Goal: Information Seeking & Learning: Learn about a topic

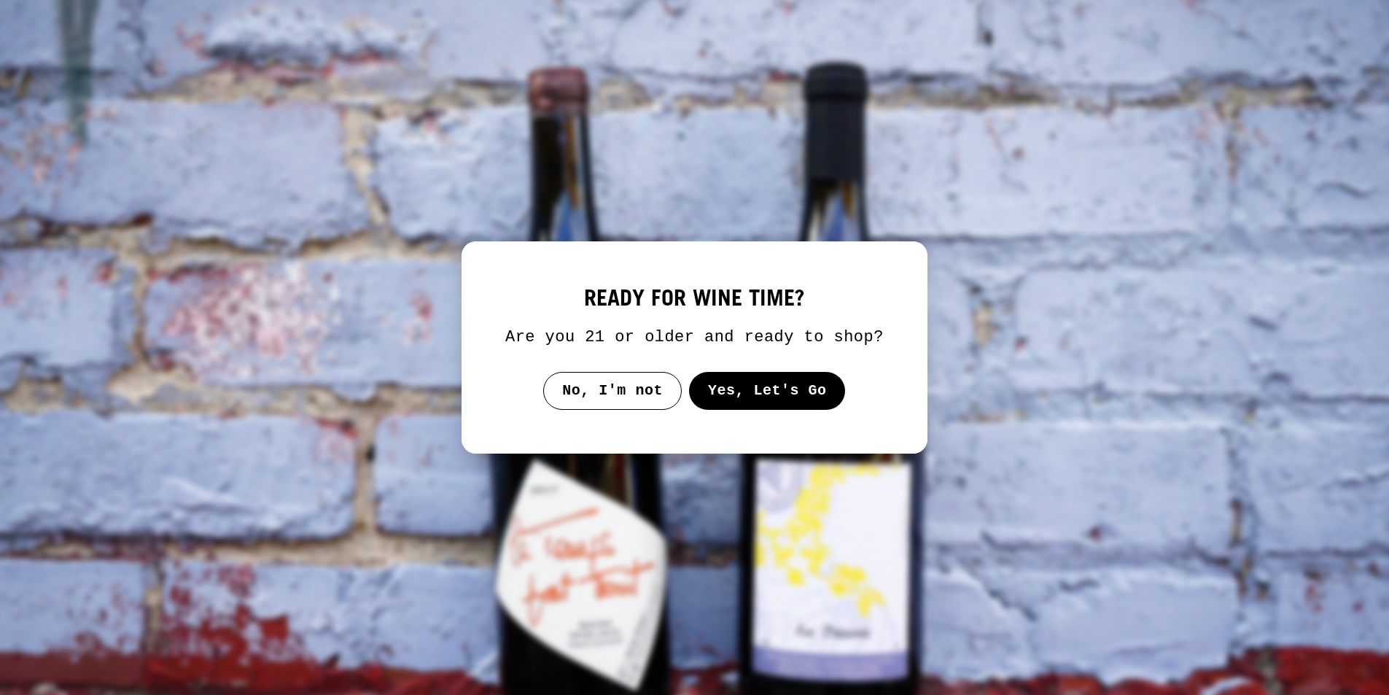
select select "**********"
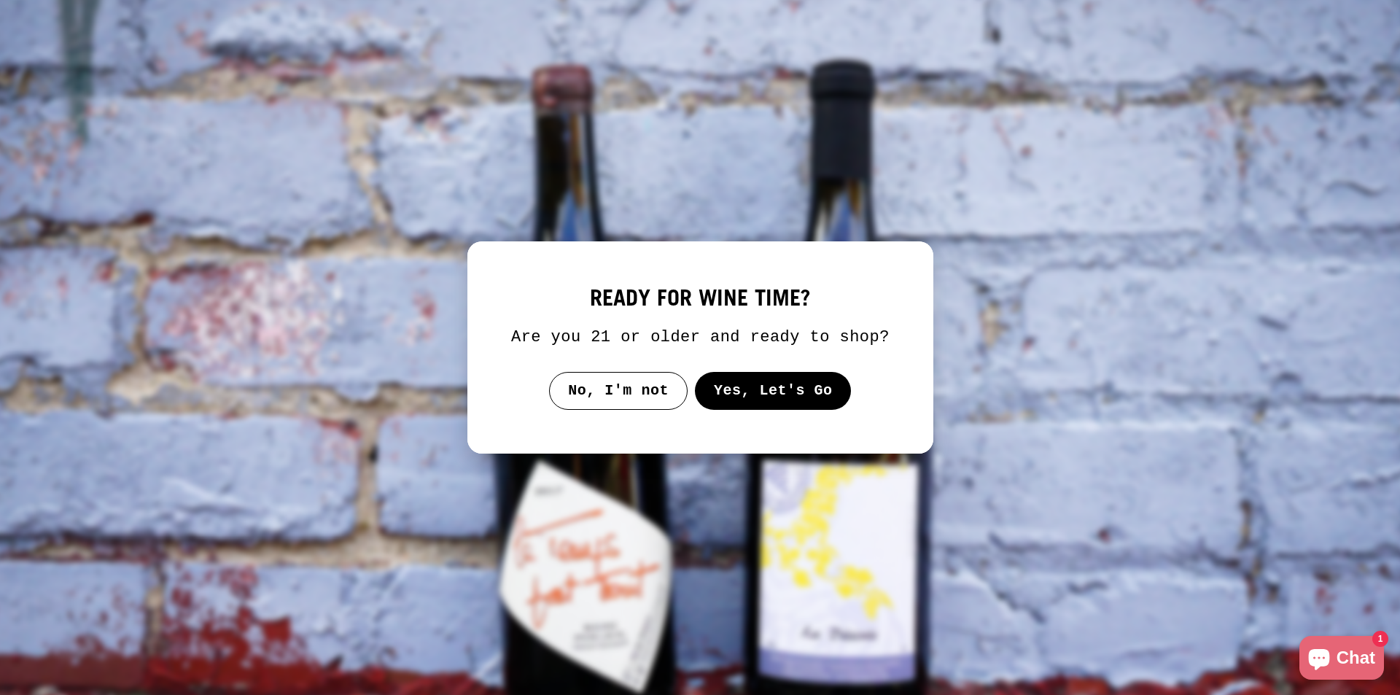
click at [723, 379] on button "Yes, Let's Go" at bounding box center [772, 391] width 157 height 38
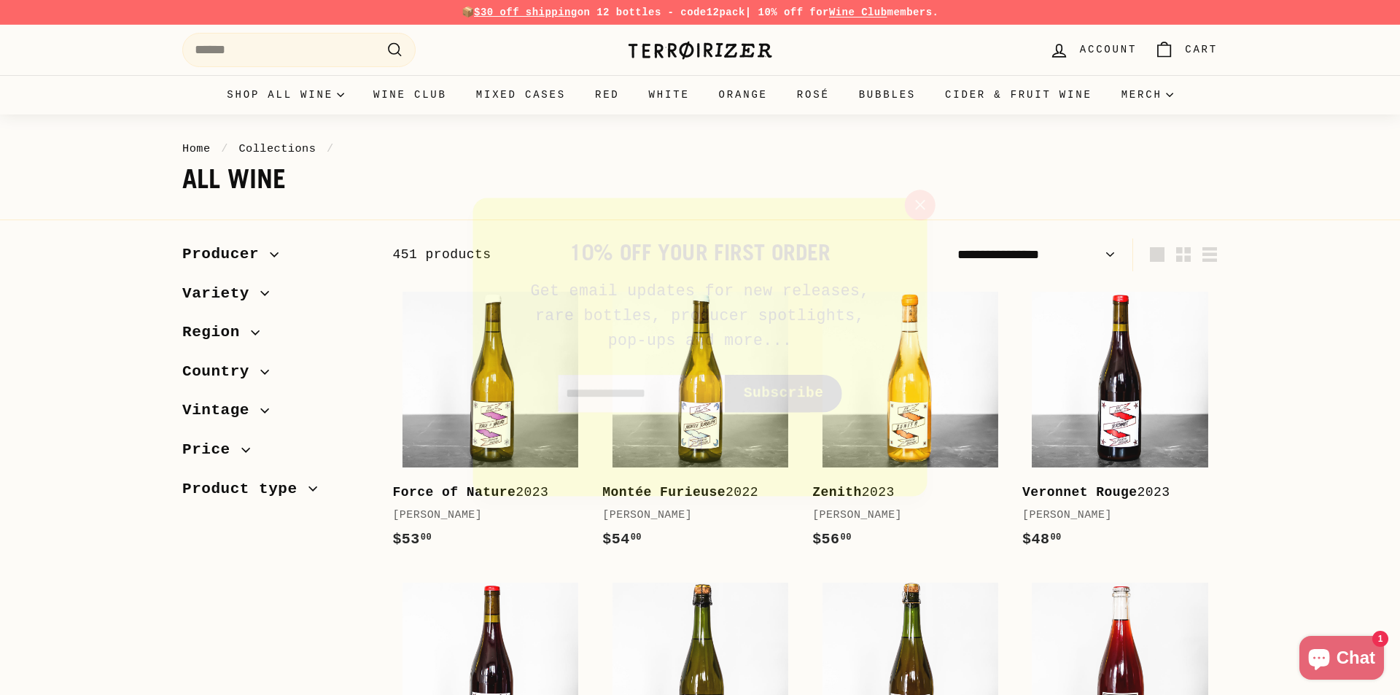
click at [922, 204] on icon "button" at bounding box center [926, 200] width 9 height 9
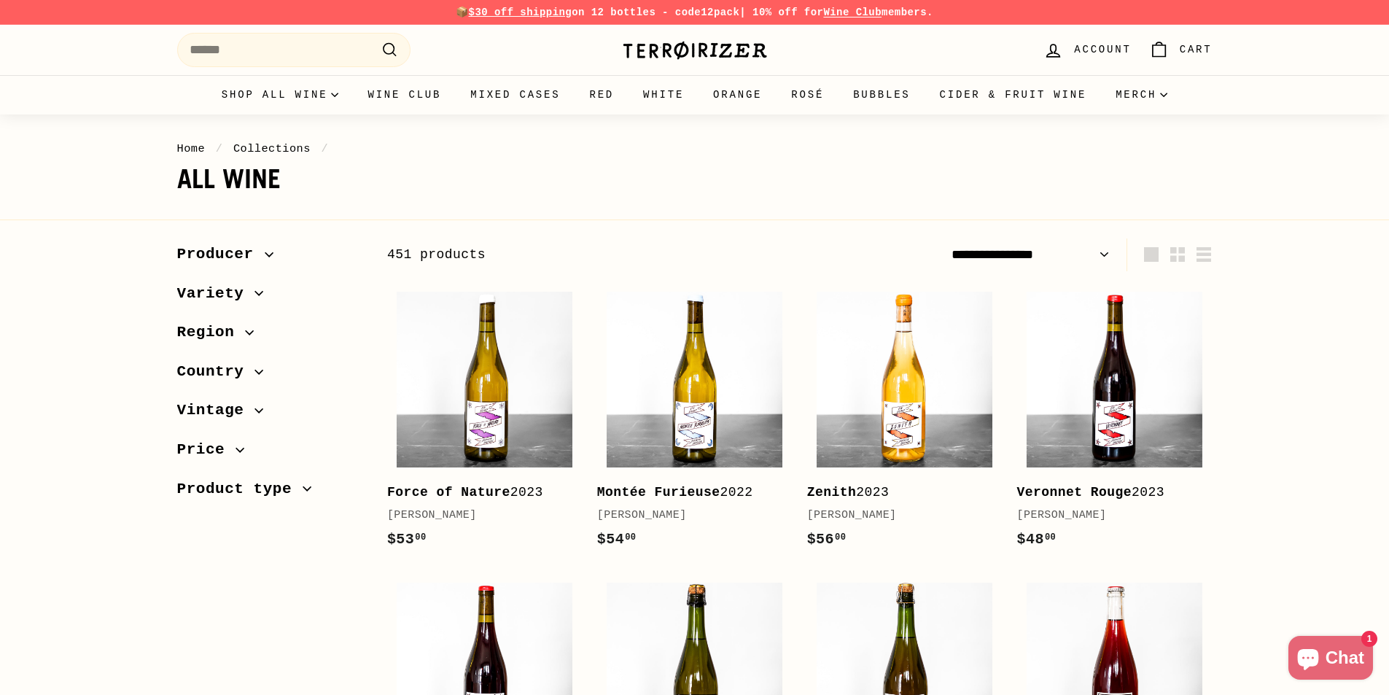
click at [239, 328] on span "Region" at bounding box center [211, 332] width 69 height 25
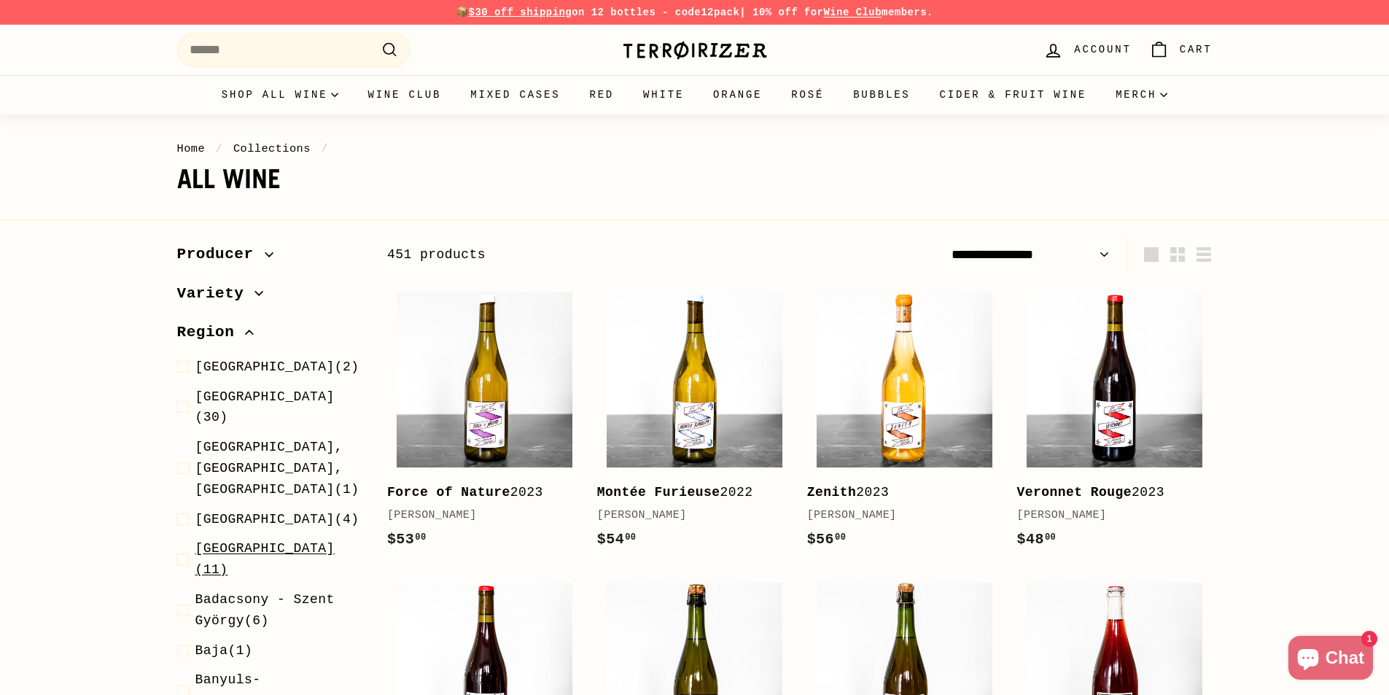
click at [187, 538] on span at bounding box center [186, 559] width 18 height 42
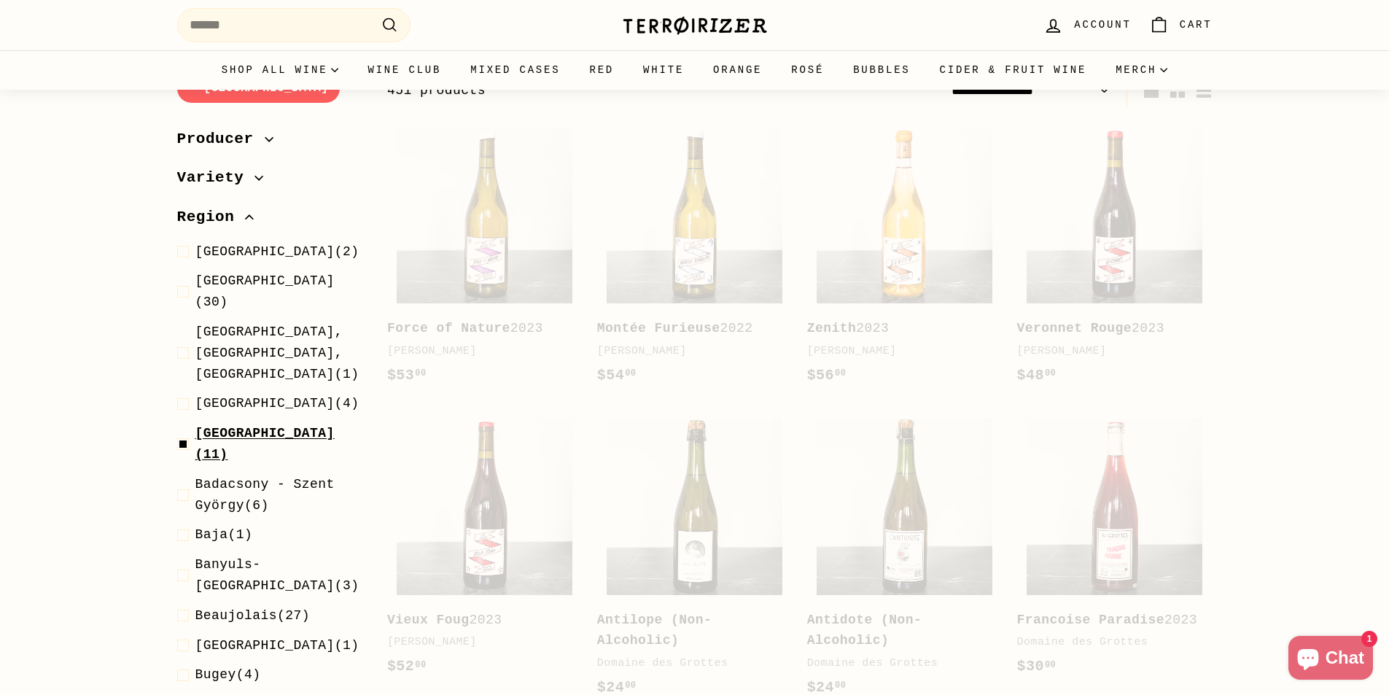
scroll to position [181, 0]
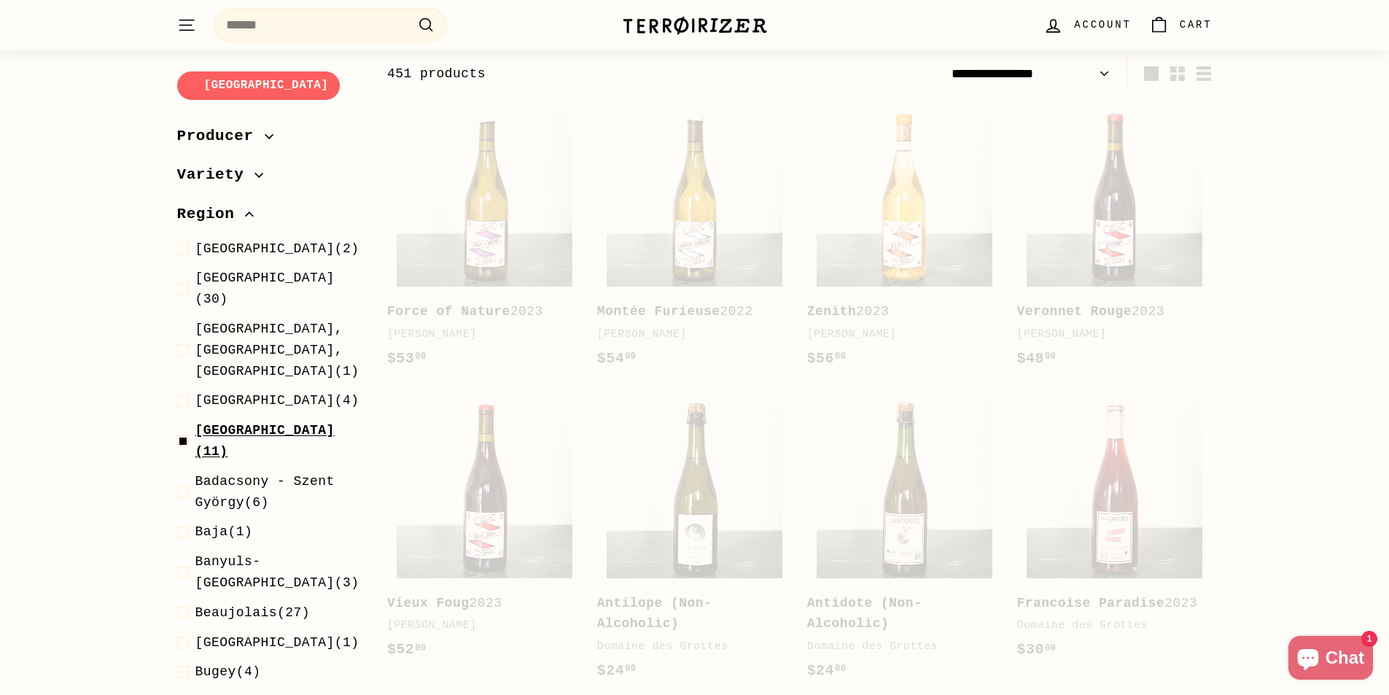
select select "**********"
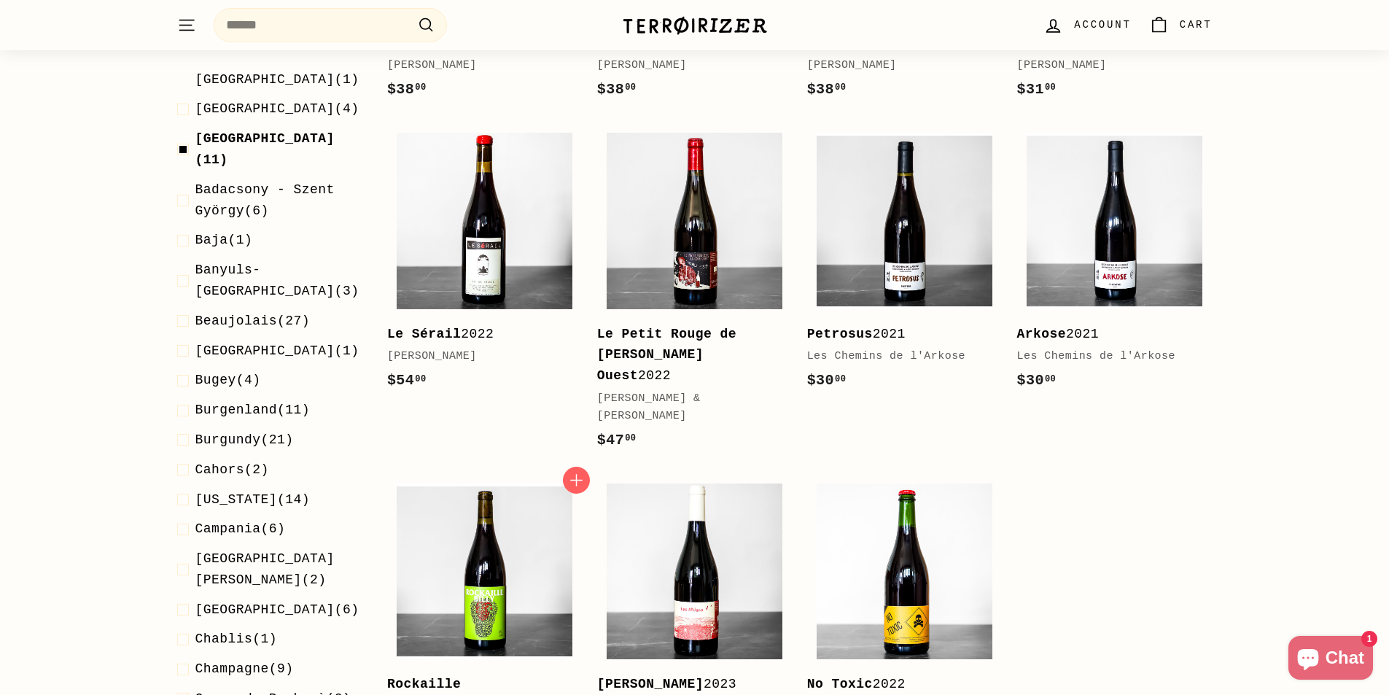
scroll to position [545, 0]
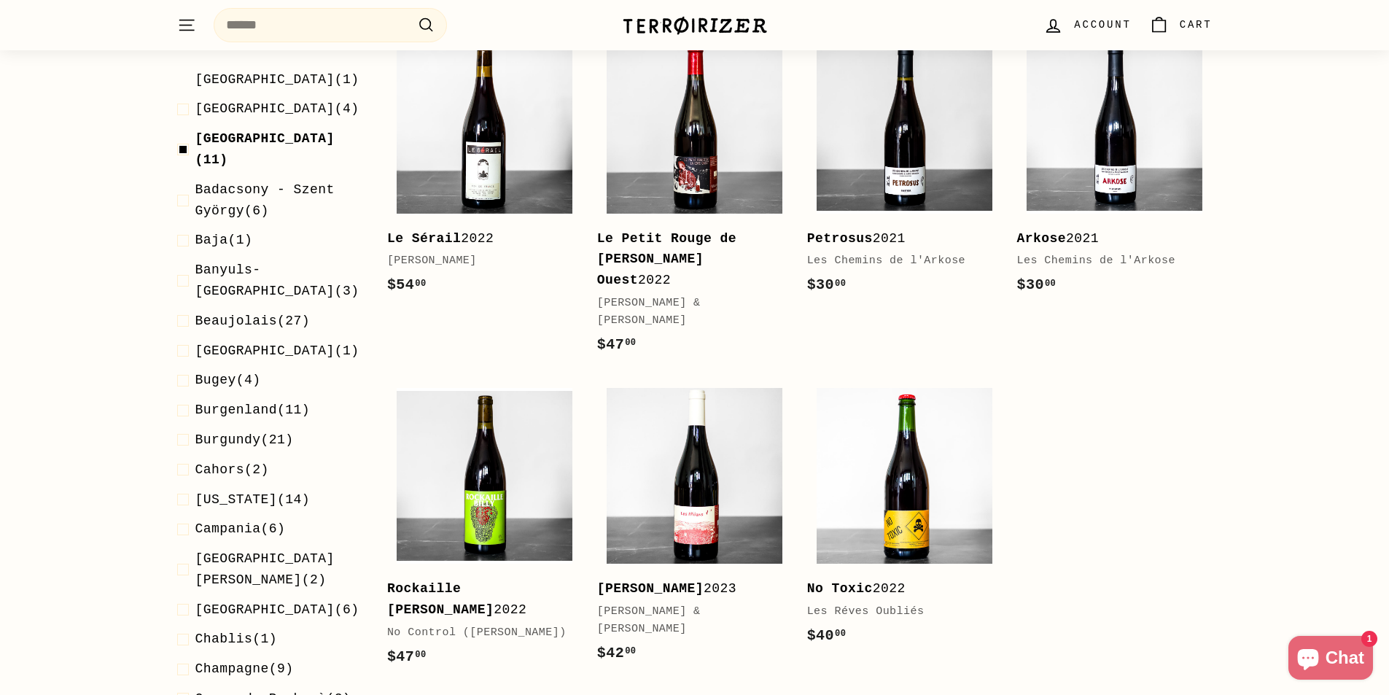
click at [621, 257] on b "Le Petit Rouge de [PERSON_NAME] Ouest" at bounding box center [666, 259] width 139 height 57
click at [681, 578] on div "Les Milans 2023" at bounding box center [687, 588] width 181 height 21
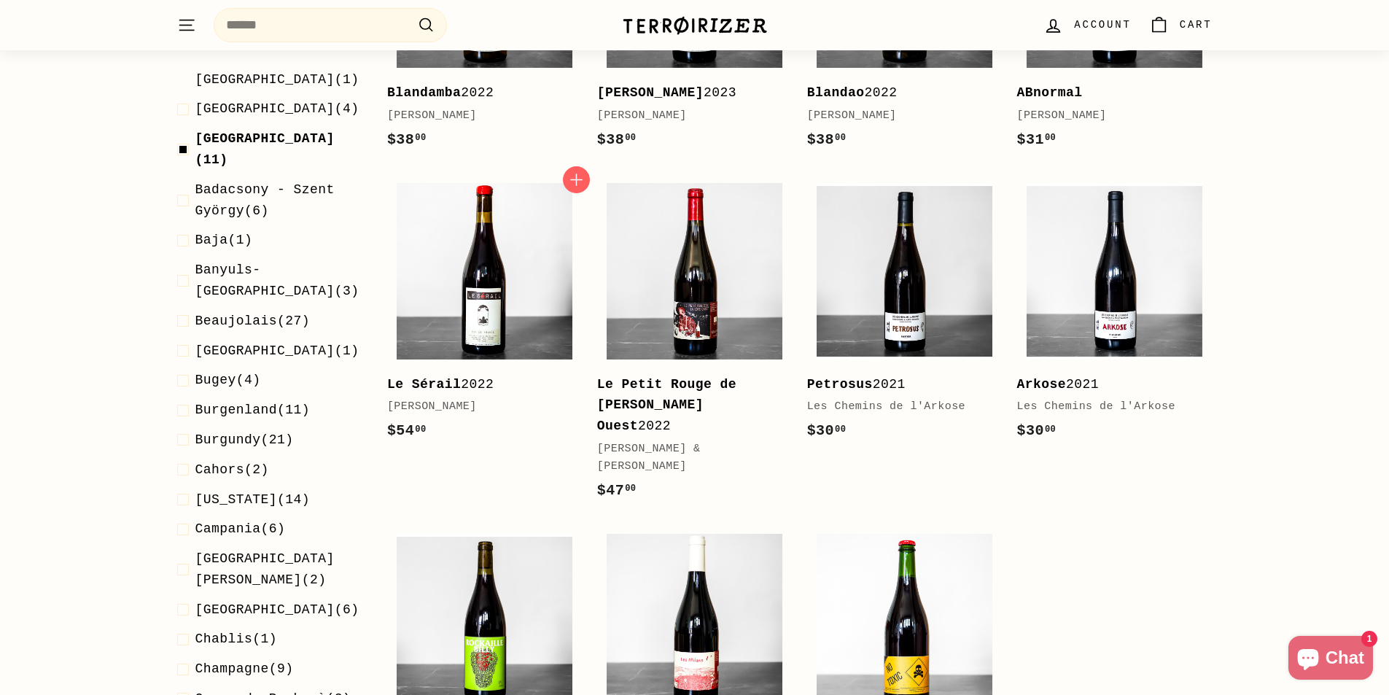
scroll to position [327, 0]
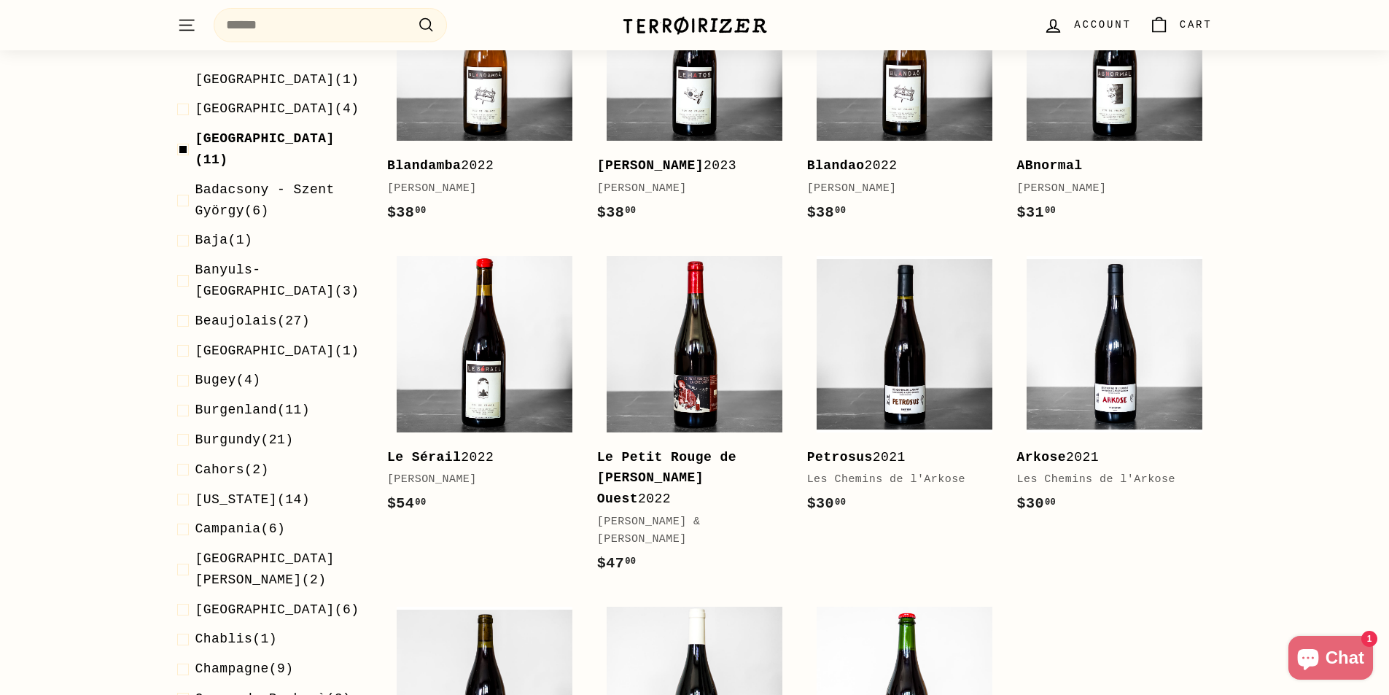
click at [639, 159] on b "Le Matos" at bounding box center [650, 165] width 106 height 15
click at [1055, 166] on b "ABnormal" at bounding box center [1050, 165] width 66 height 15
click at [184, 311] on span at bounding box center [186, 321] width 18 height 21
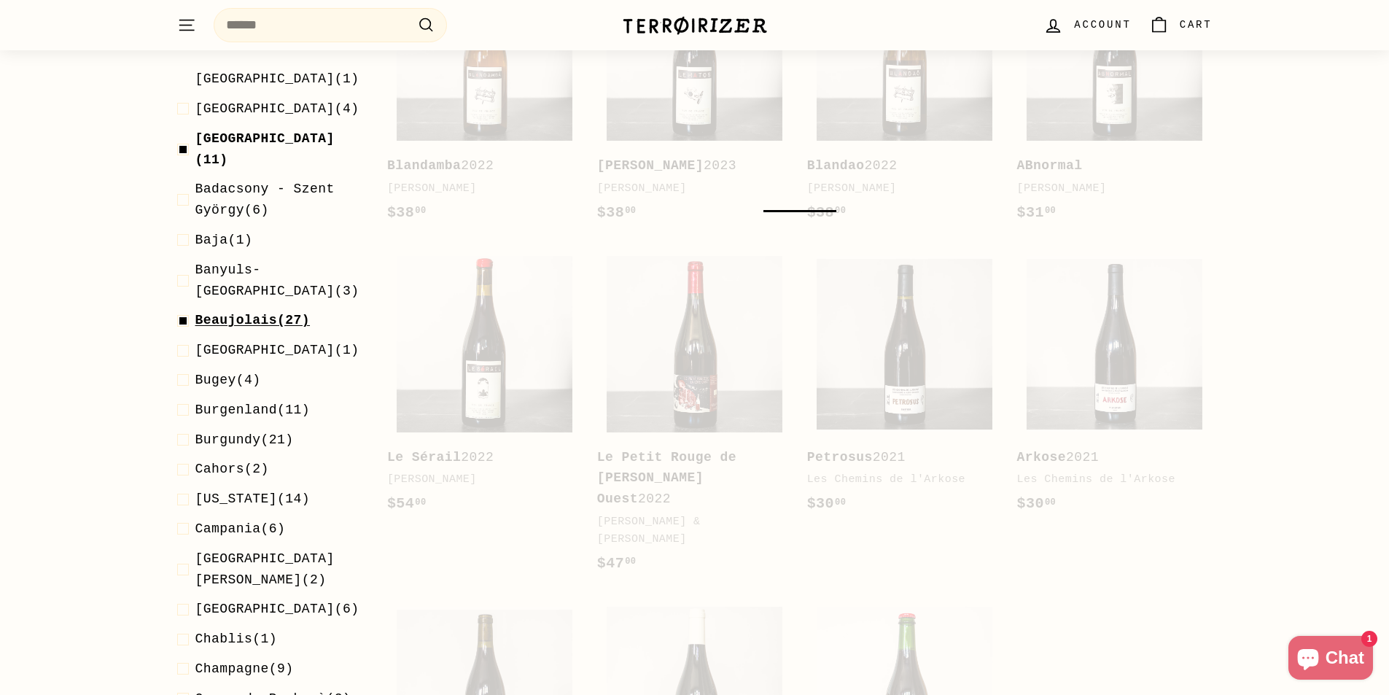
scroll to position [181, 0]
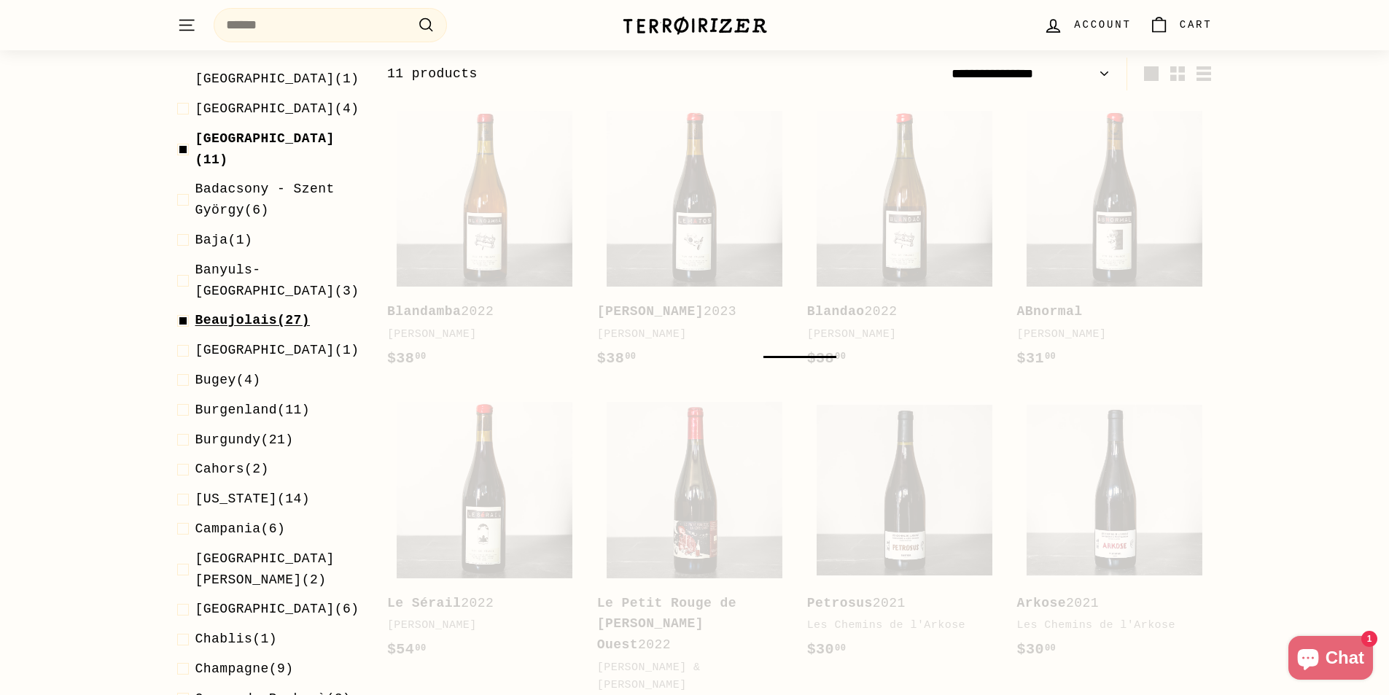
select select "**********"
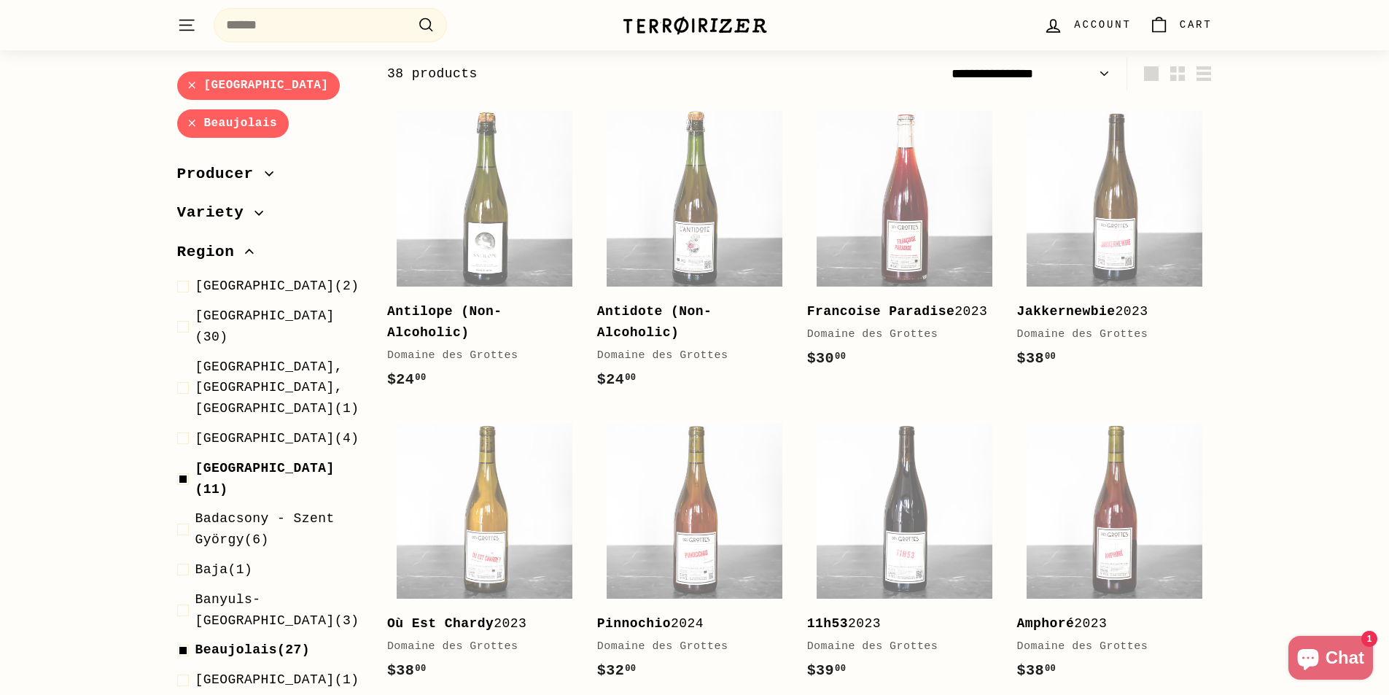
click at [185, 86] on link "Auvergne" at bounding box center [258, 85] width 163 height 28
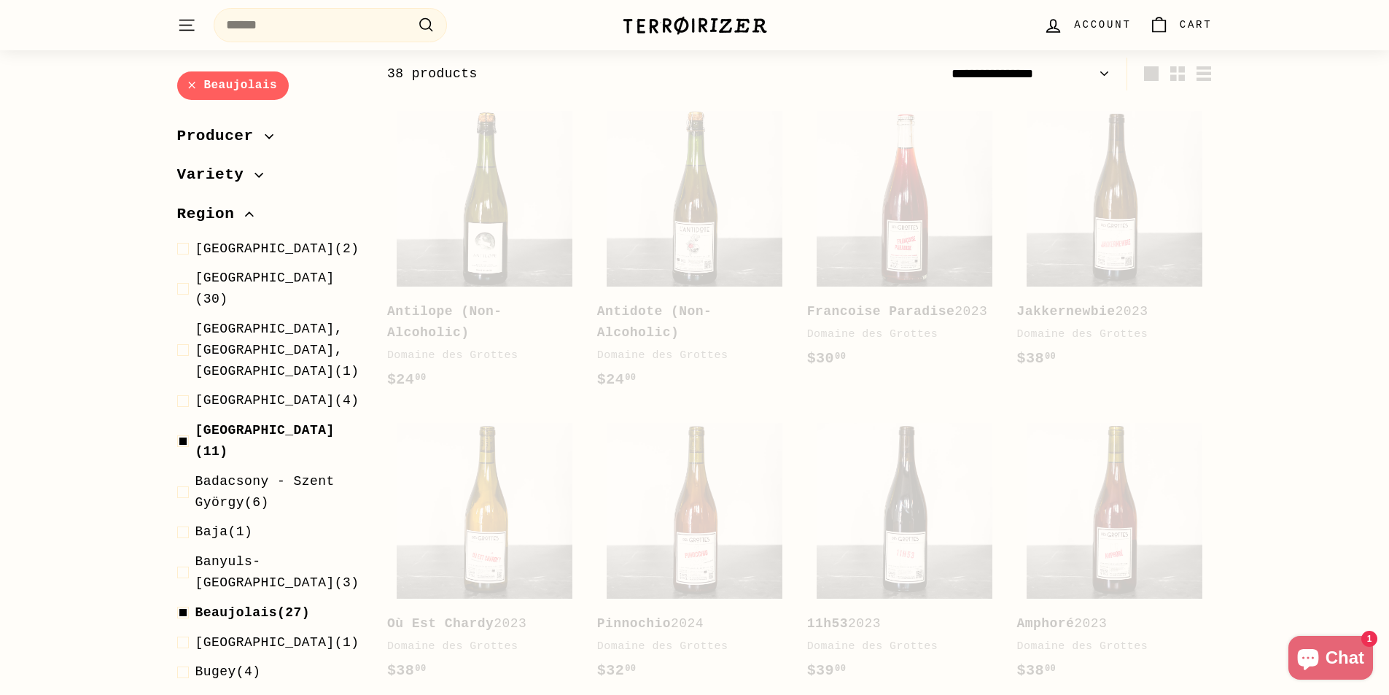
select select "**********"
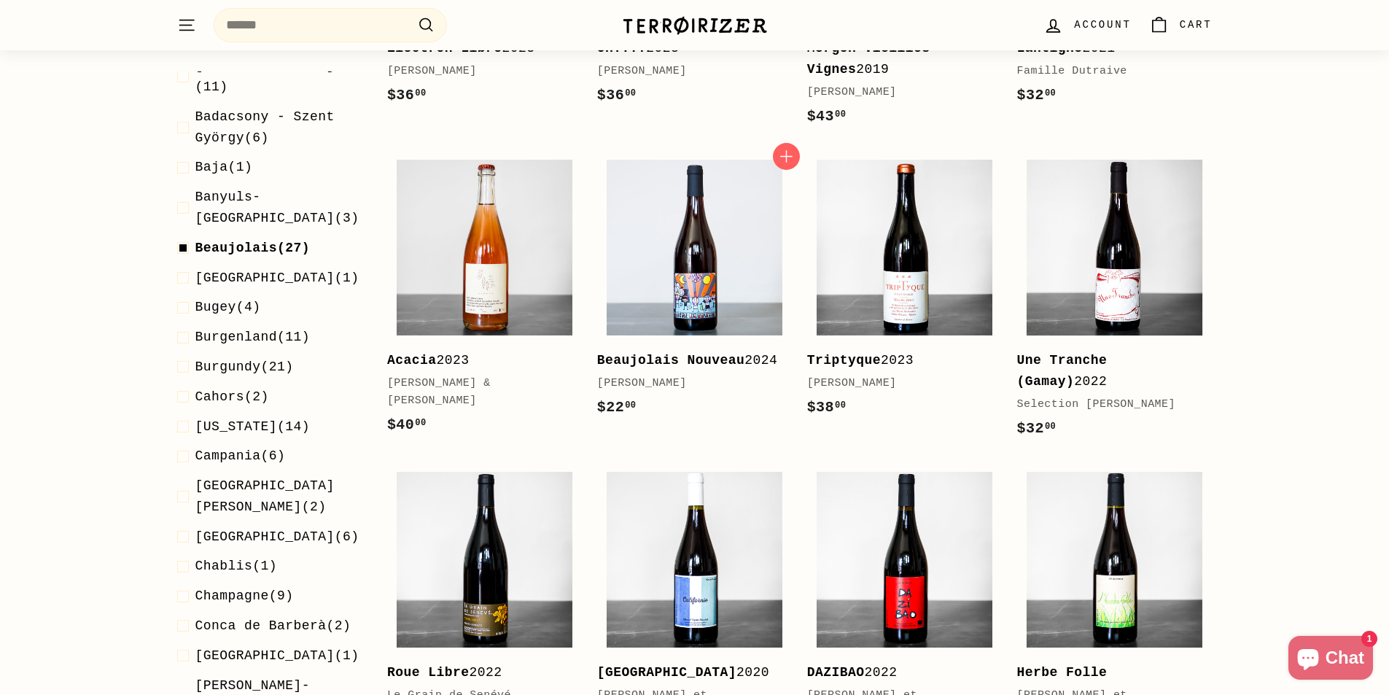
scroll to position [1129, 0]
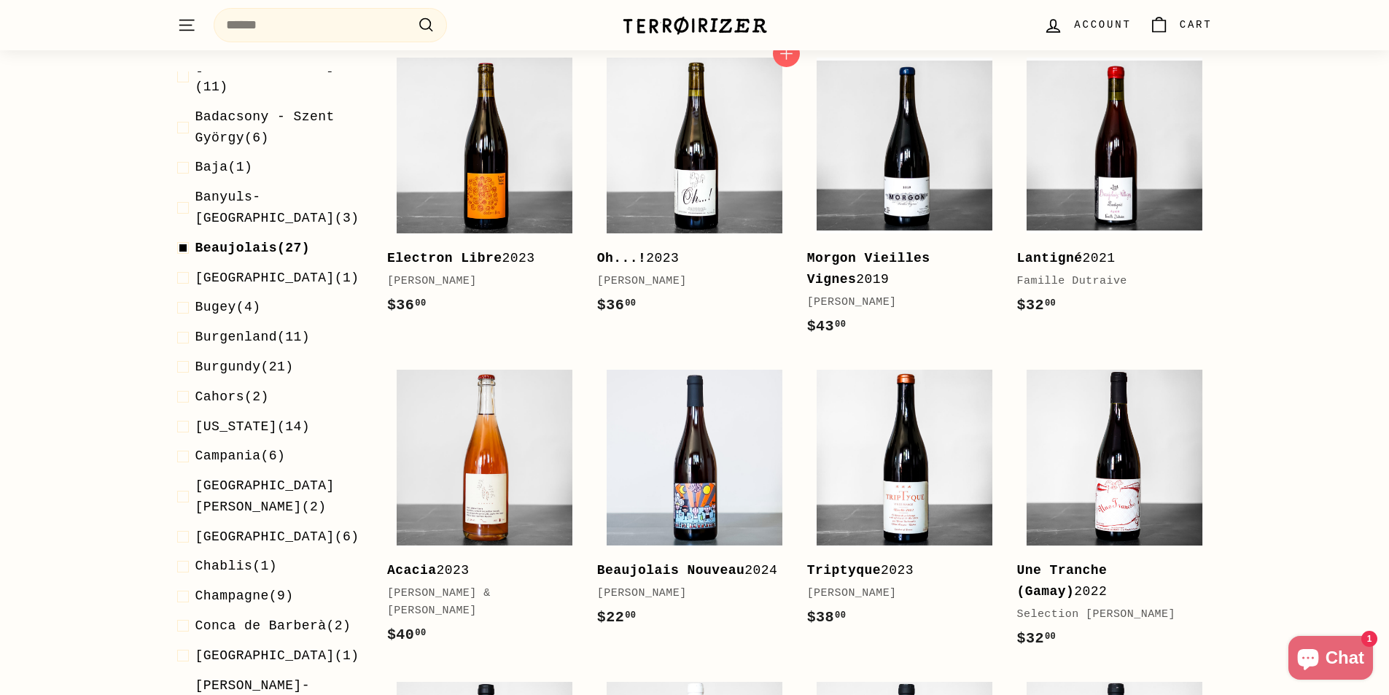
drag, startPoint x: 677, startPoint y: 306, endPoint x: 634, endPoint y: 256, distance: 65.2
click at [634, 256] on b "Oh...!" at bounding box center [622, 258] width 50 height 15
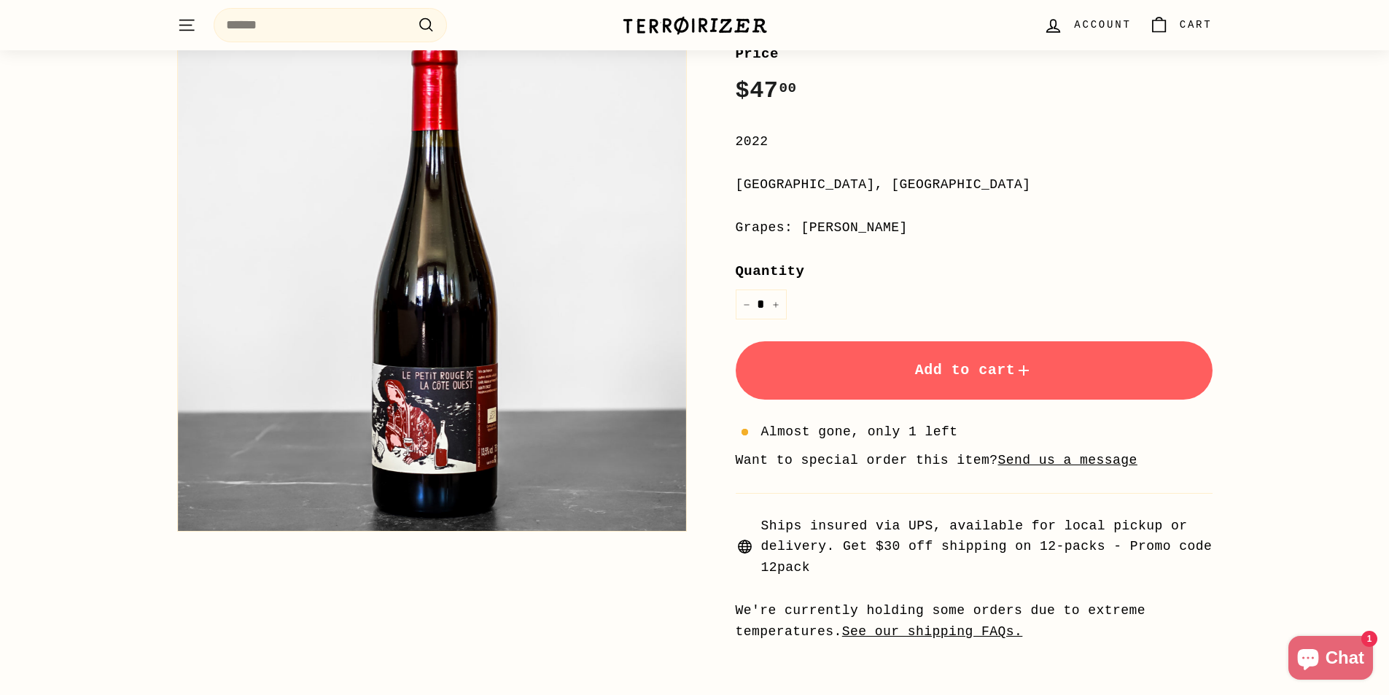
scroll to position [292, 0]
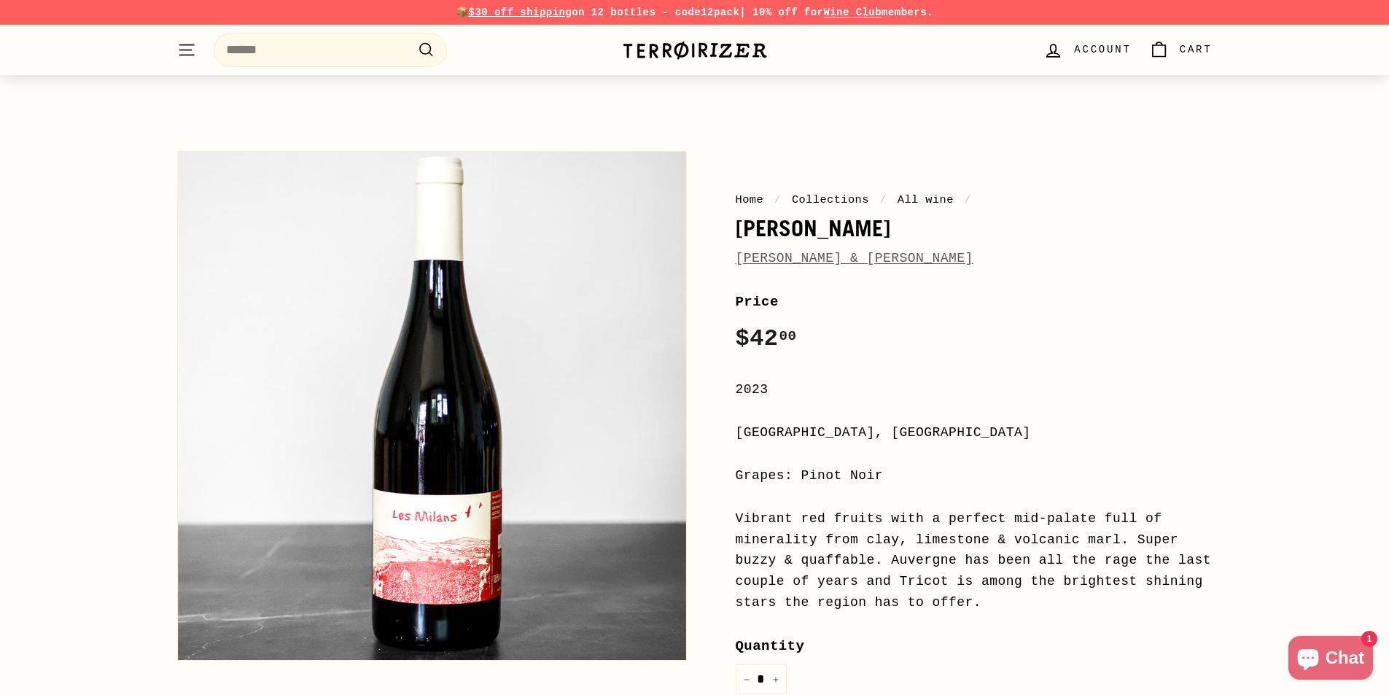
scroll to position [73, 0]
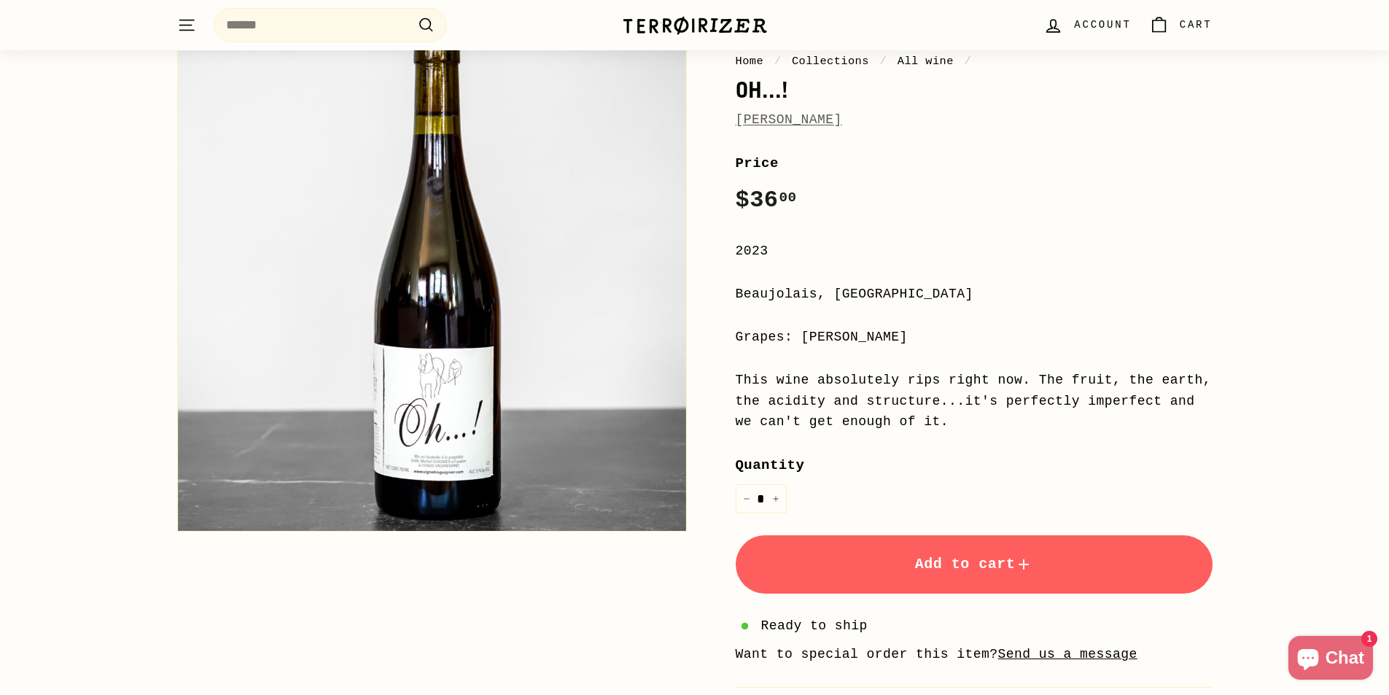
scroll to position [219, 0]
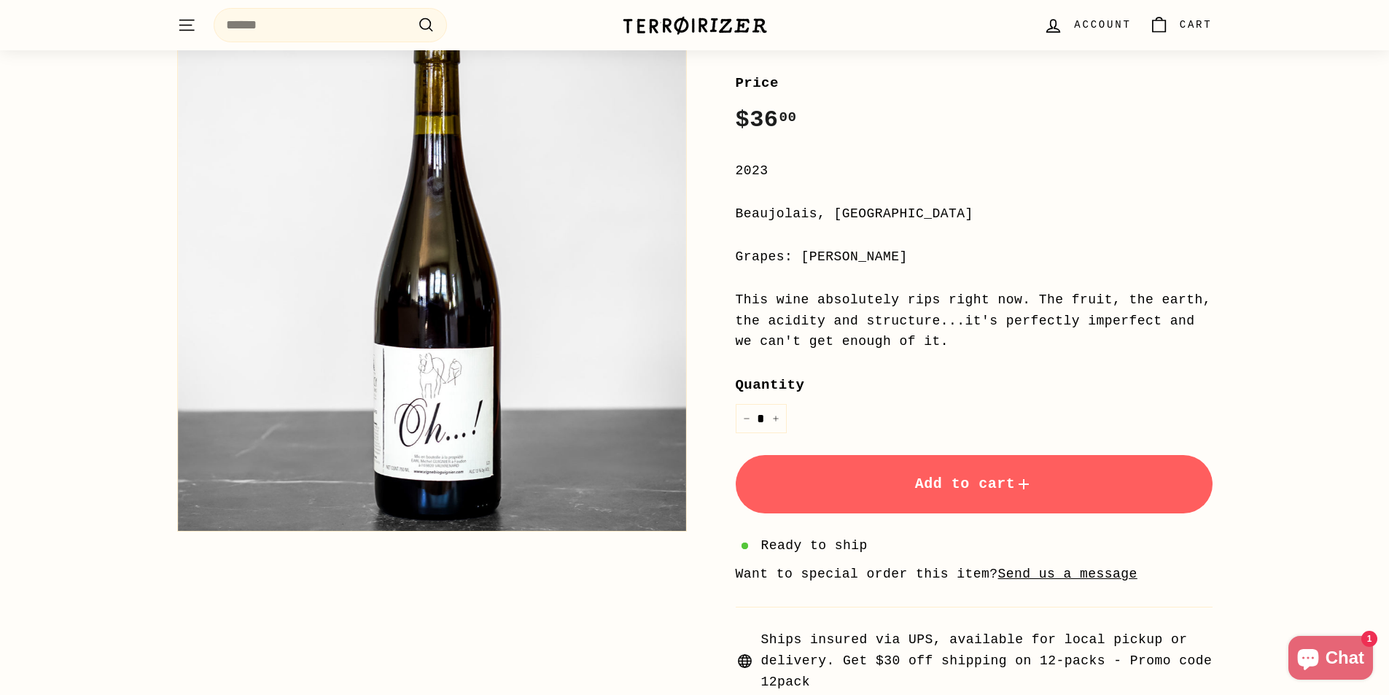
drag, startPoint x: 618, startPoint y: 260, endPoint x: 1151, endPoint y: 259, distance: 532.3
click at [1151, 259] on div "Grapes: [PERSON_NAME]" at bounding box center [974, 256] width 477 height 21
